Goal: Information Seeking & Learning: Learn about a topic

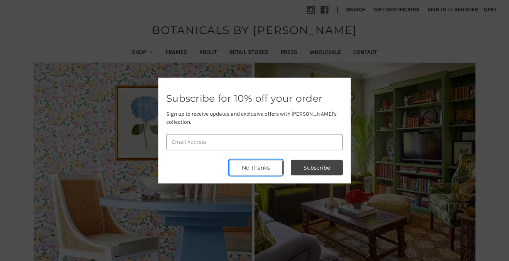
click at [260, 163] on button "No Thanks" at bounding box center [256, 167] width 54 height 15
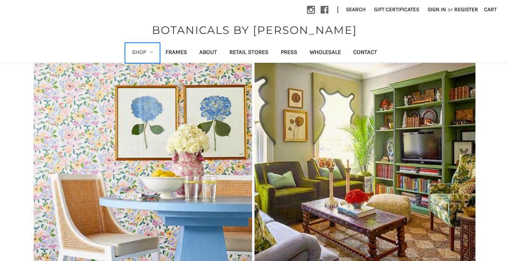
click at [140, 52] on link "Shop" at bounding box center [143, 53] width 34 height 19
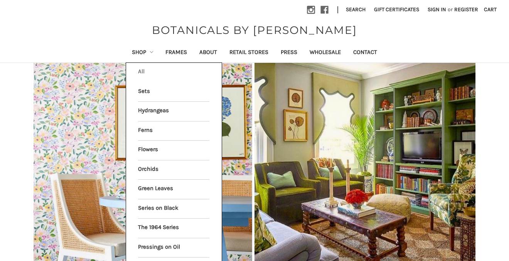
click at [142, 70] on link "All Shop" at bounding box center [173, 72] width 71 height 19
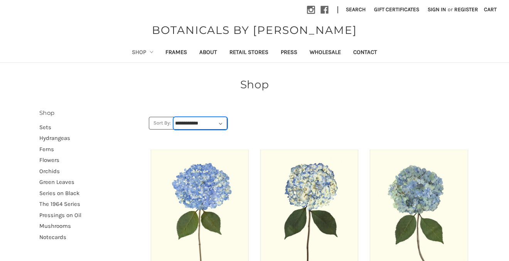
click at [193, 123] on select "**********" at bounding box center [200, 124] width 53 height 12
select select "******"
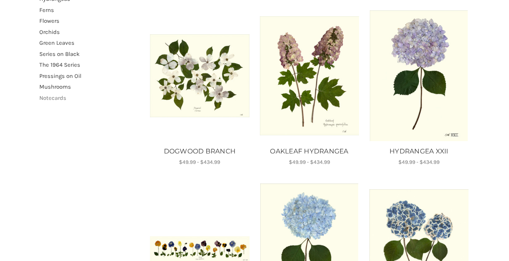
scroll to position [141, 0]
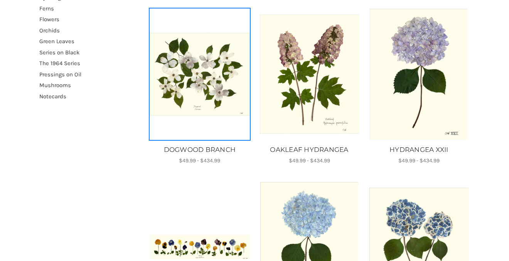
click at [177, 98] on img "DOGWOOD BRANCH, Price range from $49.99 to $434.99\a\a" at bounding box center [199, 74] width 99 height 83
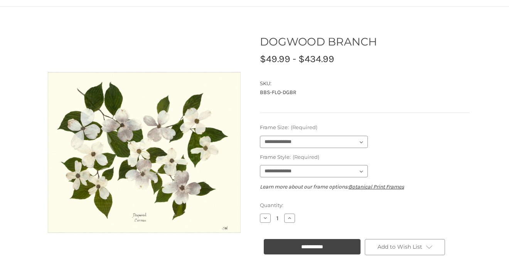
scroll to position [57, 0]
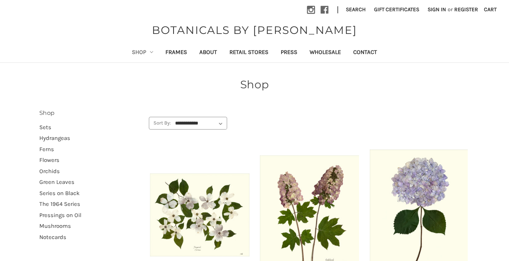
scroll to position [139, 0]
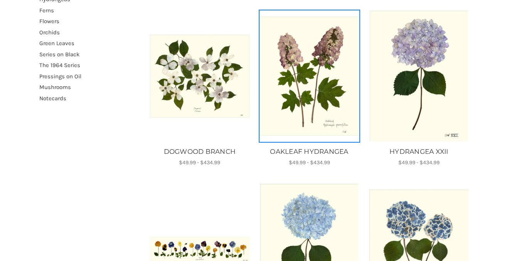
click at [306, 96] on img "OAKLEAF HYDRANGEA, Price range from $49.99 to $434.99\a\a" at bounding box center [309, 76] width 99 height 119
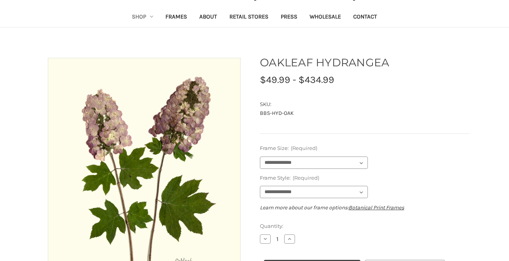
scroll to position [50, 0]
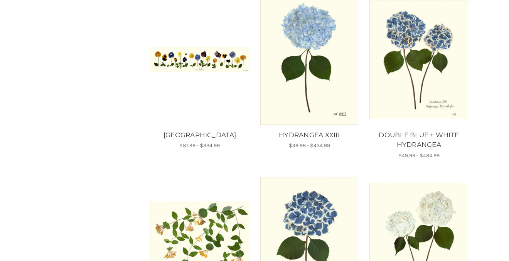
scroll to position [335, 0]
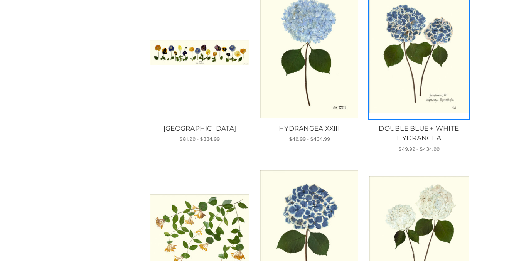
click at [429, 32] on img "DOUBLE BLUE + WHITE HYDRANGEA, Price range from $49.99 to $434.99\a\a" at bounding box center [418, 52] width 99 height 119
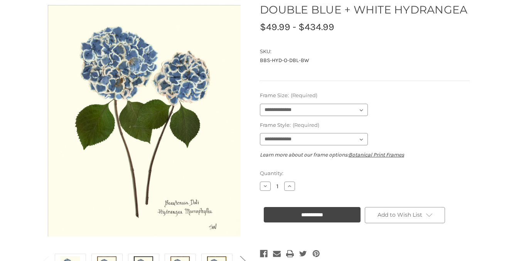
scroll to position [93, 0]
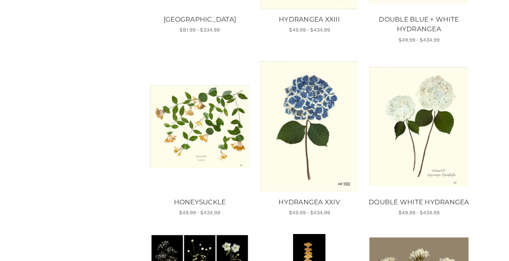
scroll to position [445, 0]
